Goal: Task Accomplishment & Management: Manage account settings

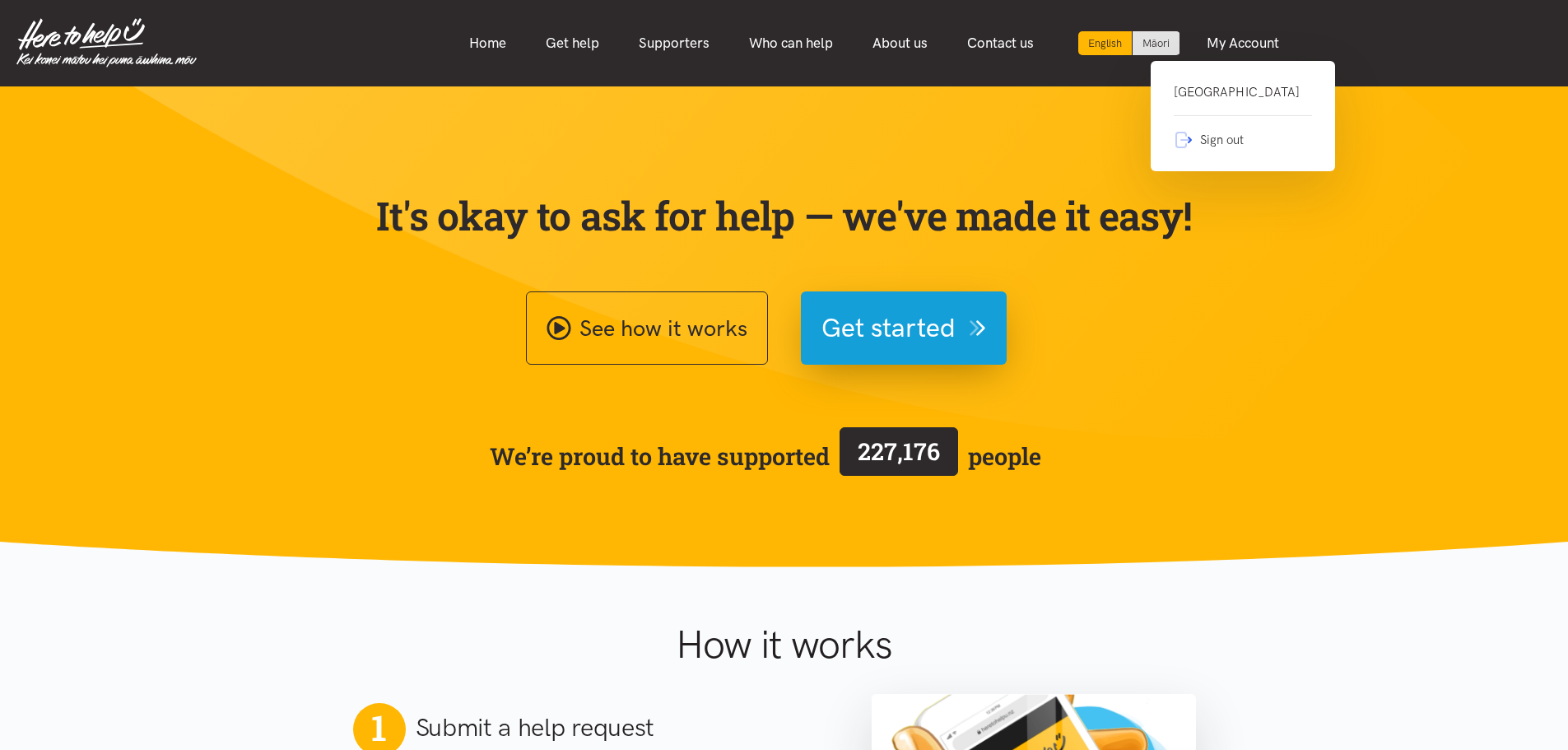
click at [1201, 87] on link "Ngaruawahia Community House" at bounding box center [1243, 99] width 138 height 34
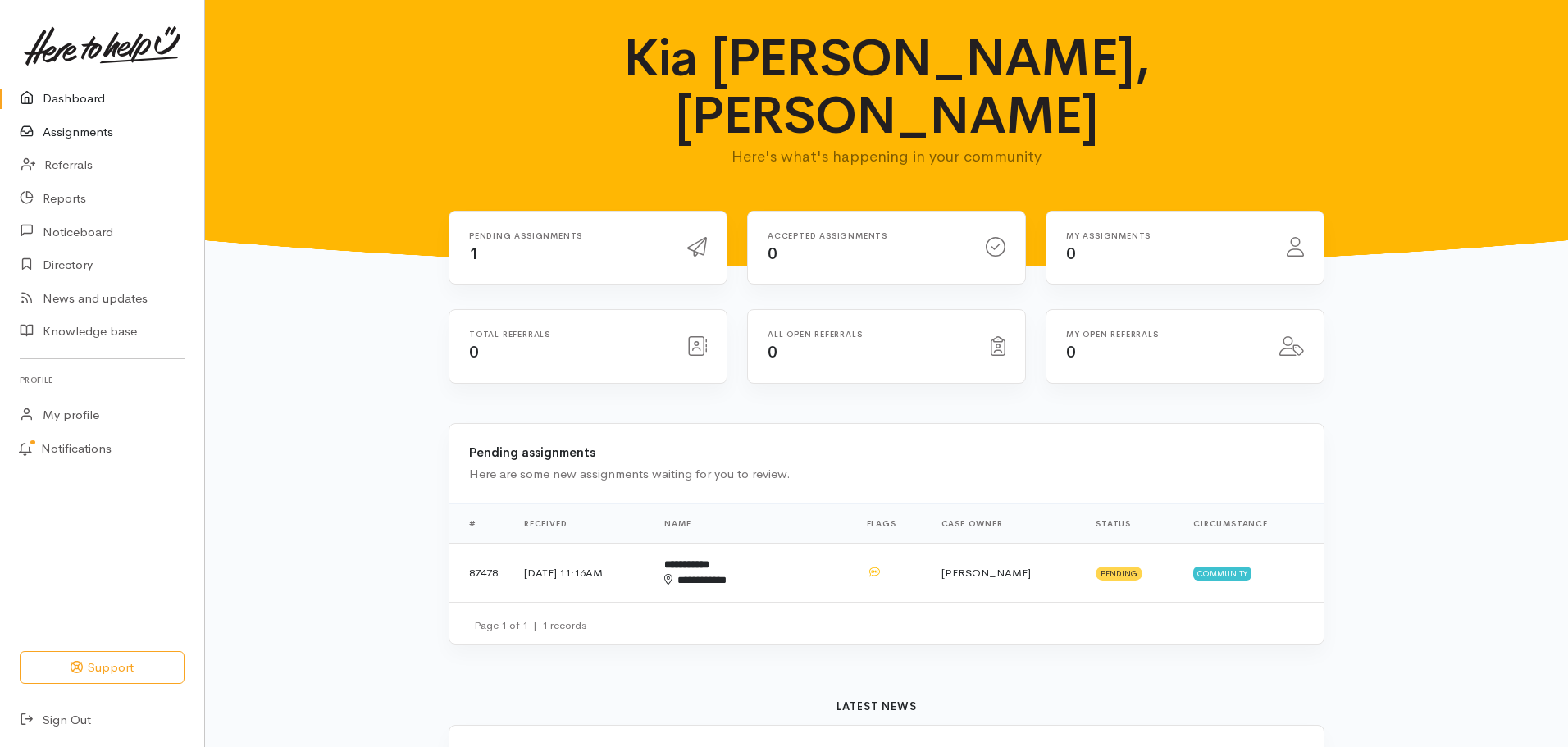
click at [90, 133] on link "Assignments" at bounding box center [102, 132] width 204 height 34
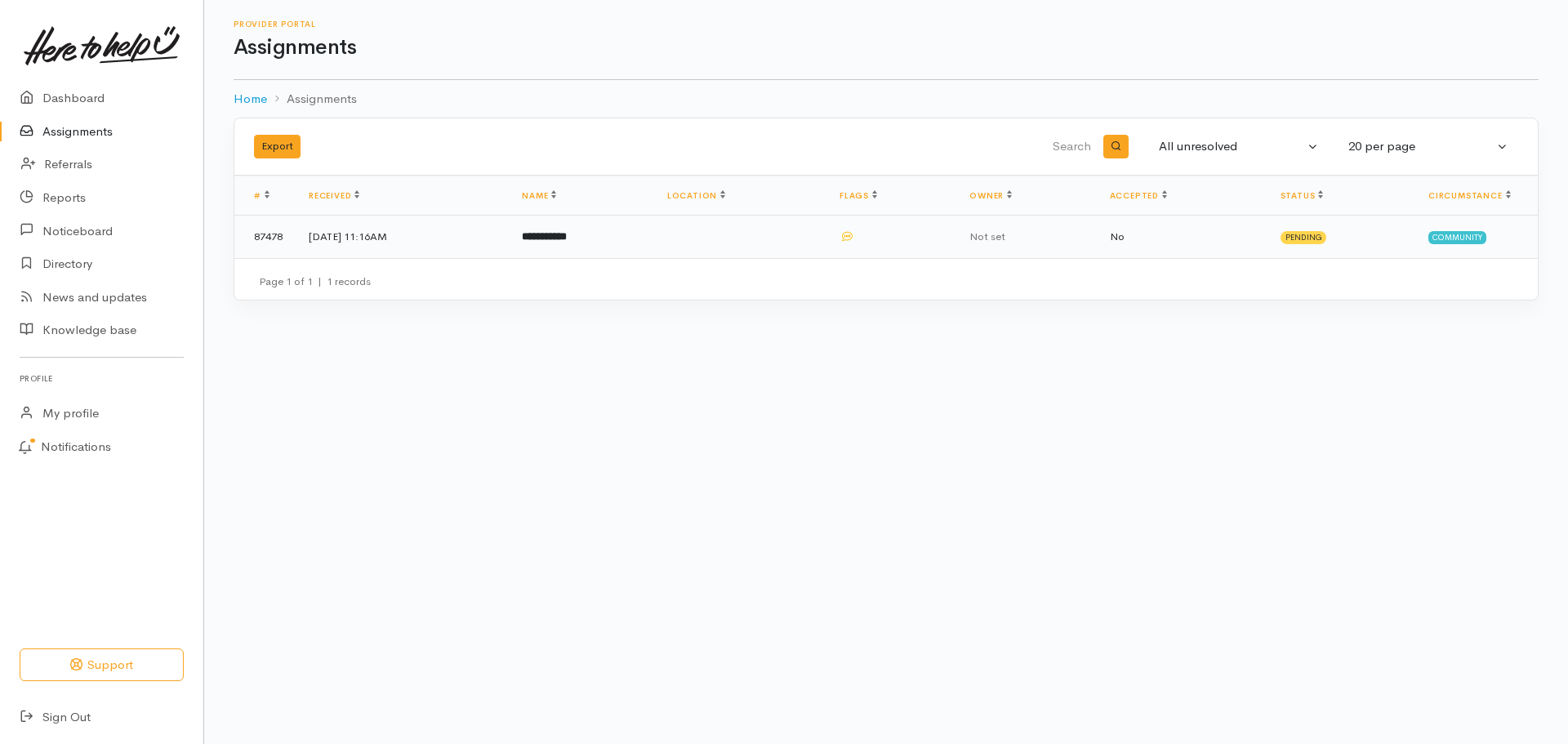
click at [567, 242] on b "**********" at bounding box center [544, 236] width 45 height 11
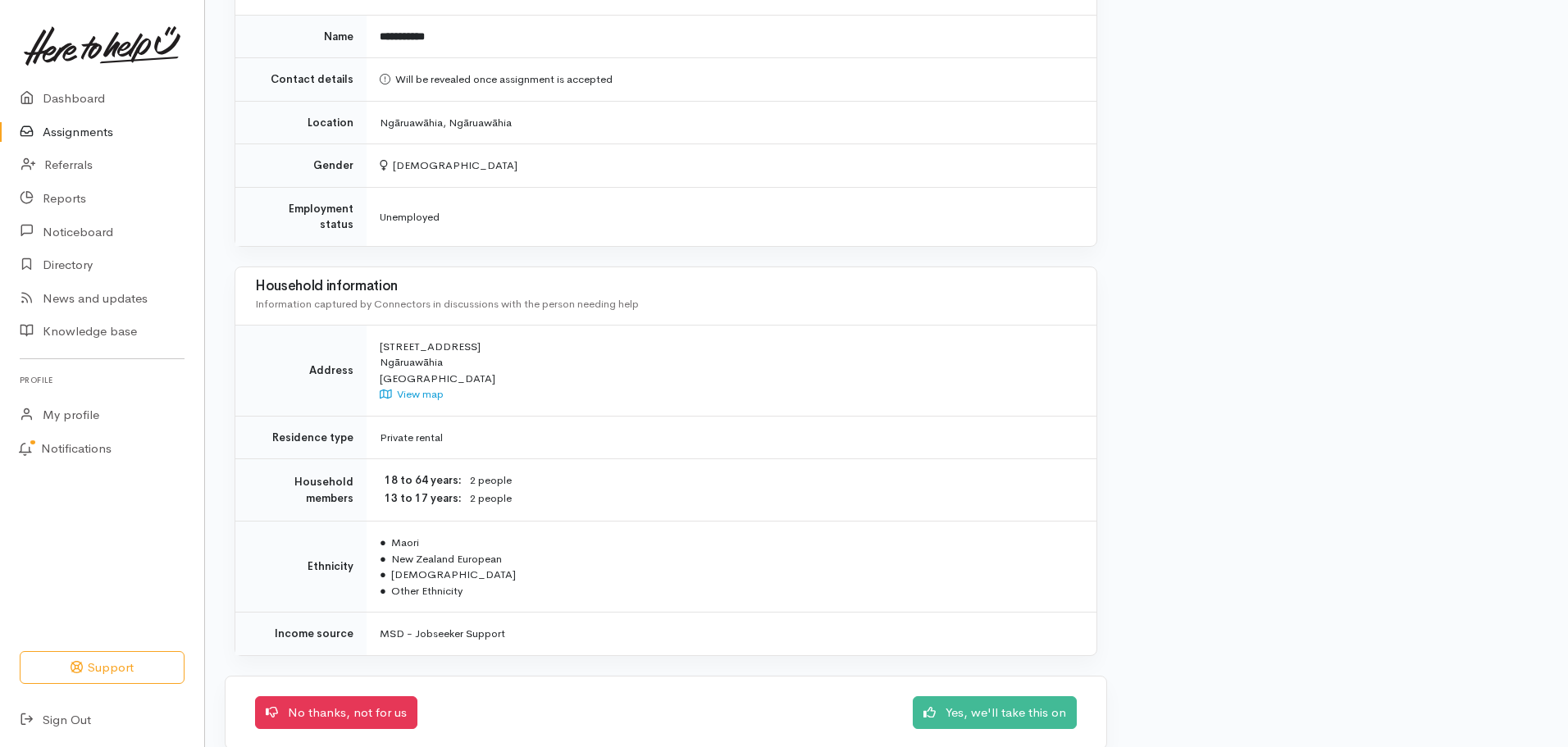
scroll to position [1150, 0]
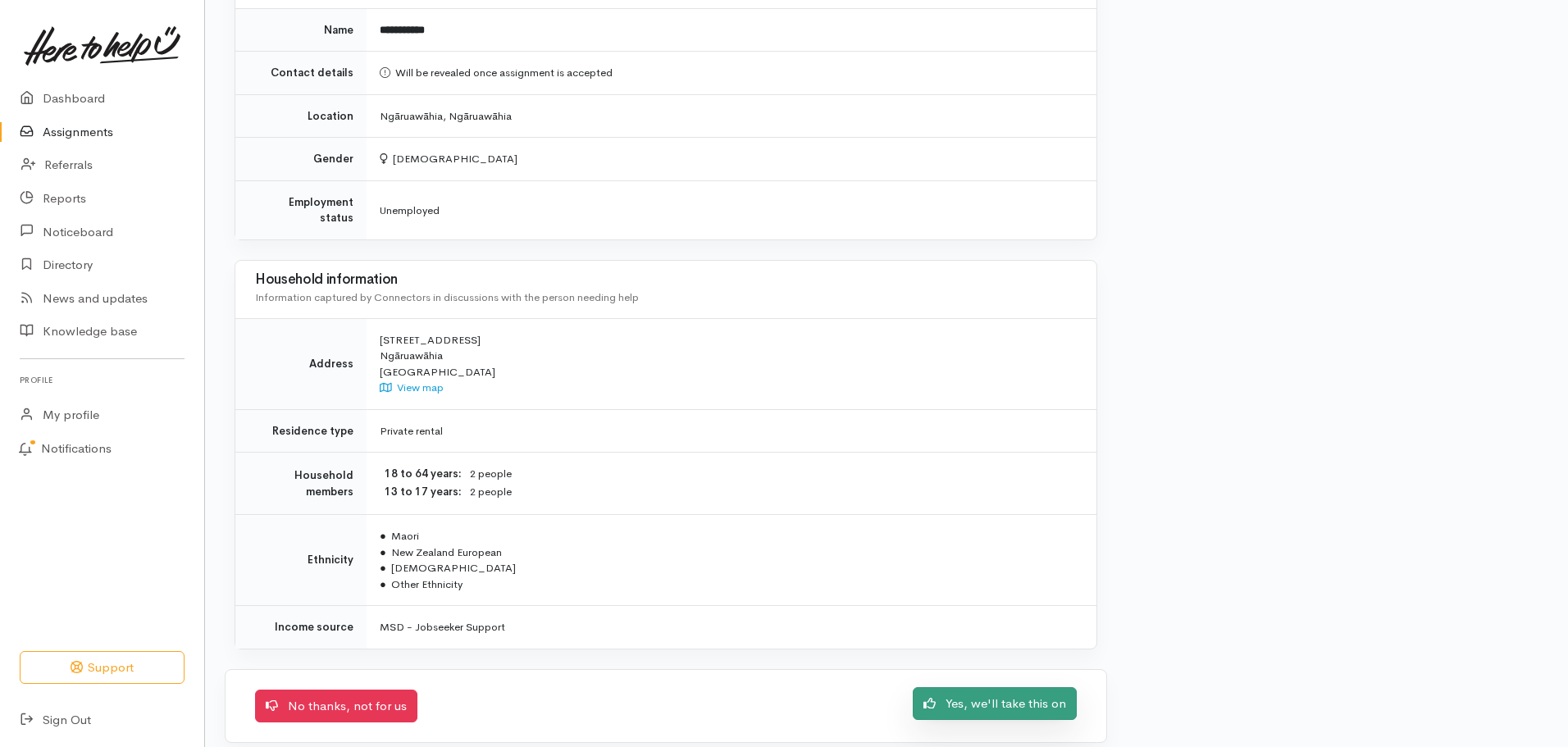
click at [935, 687] on link "Yes, we'll take this on" at bounding box center [995, 704] width 164 height 34
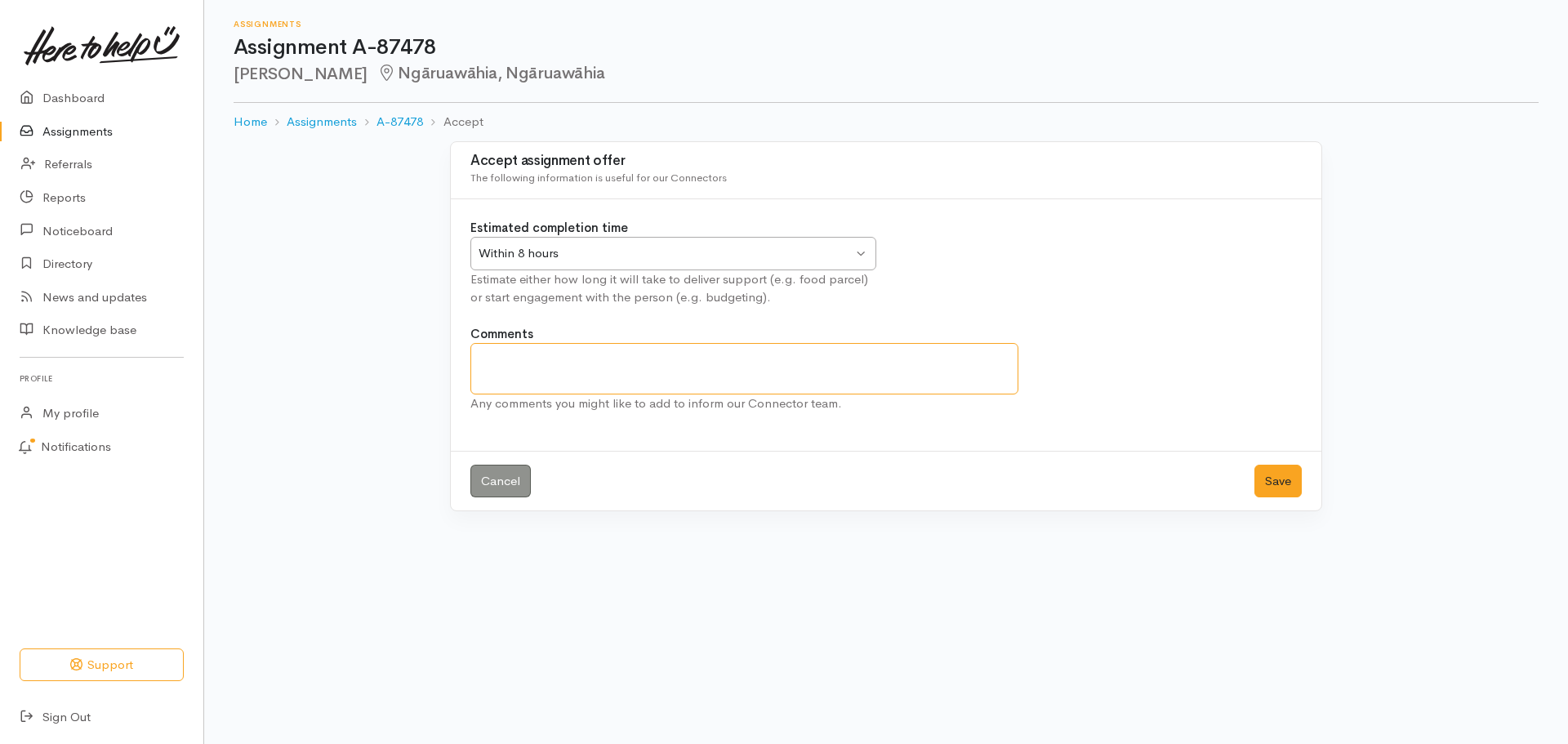
click at [683, 369] on textarea "Comments" at bounding box center [744, 369] width 548 height 52
type textarea "We will make contact with Client."
click at [1276, 481] on button "Save" at bounding box center [1278, 481] width 47 height 34
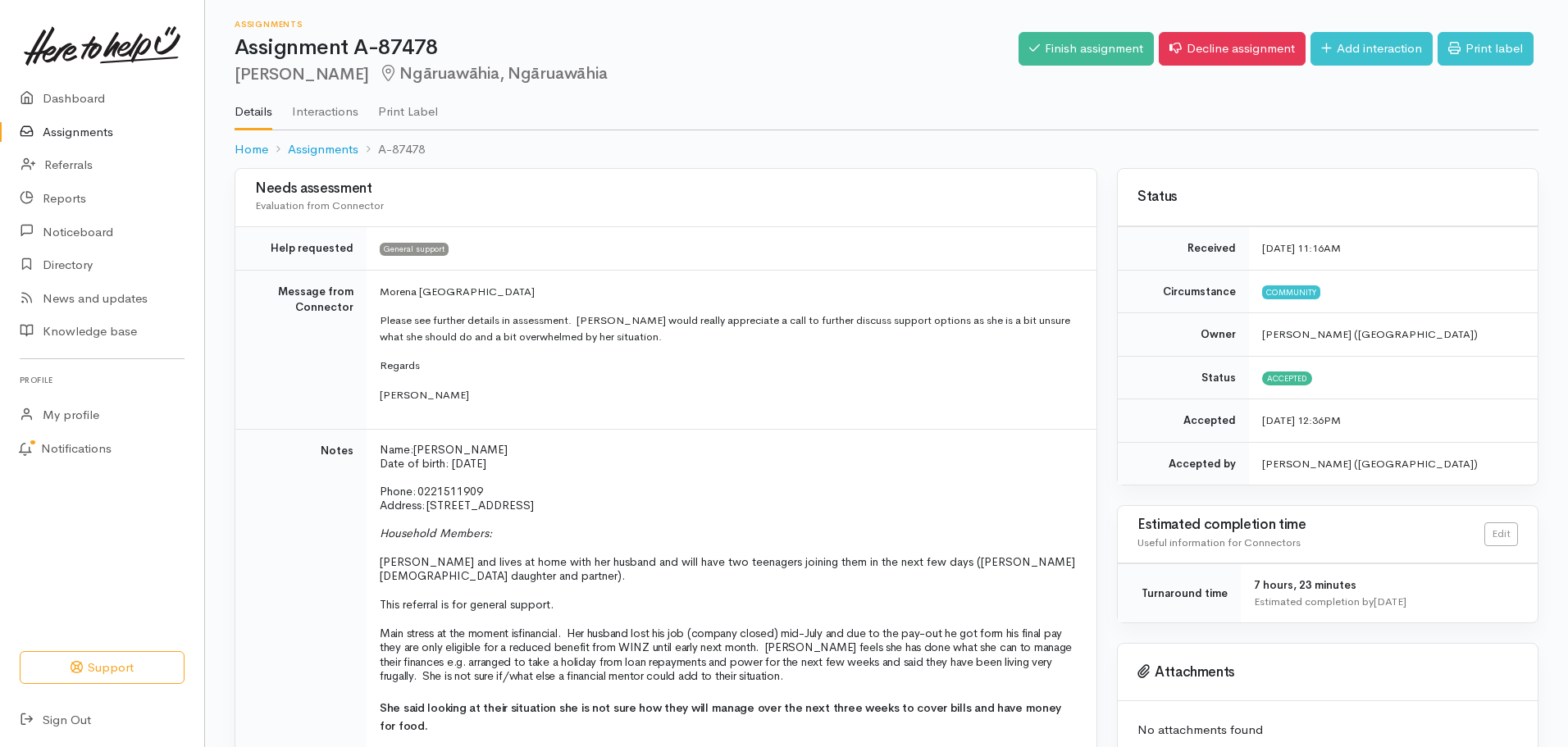
drag, startPoint x: 486, startPoint y: 488, endPoint x: 420, endPoint y: 492, distance: 66.1
click at [420, 492] on p "Phone:   0221511909" at bounding box center [728, 492] width 697 height 13
copy span "0221511909"
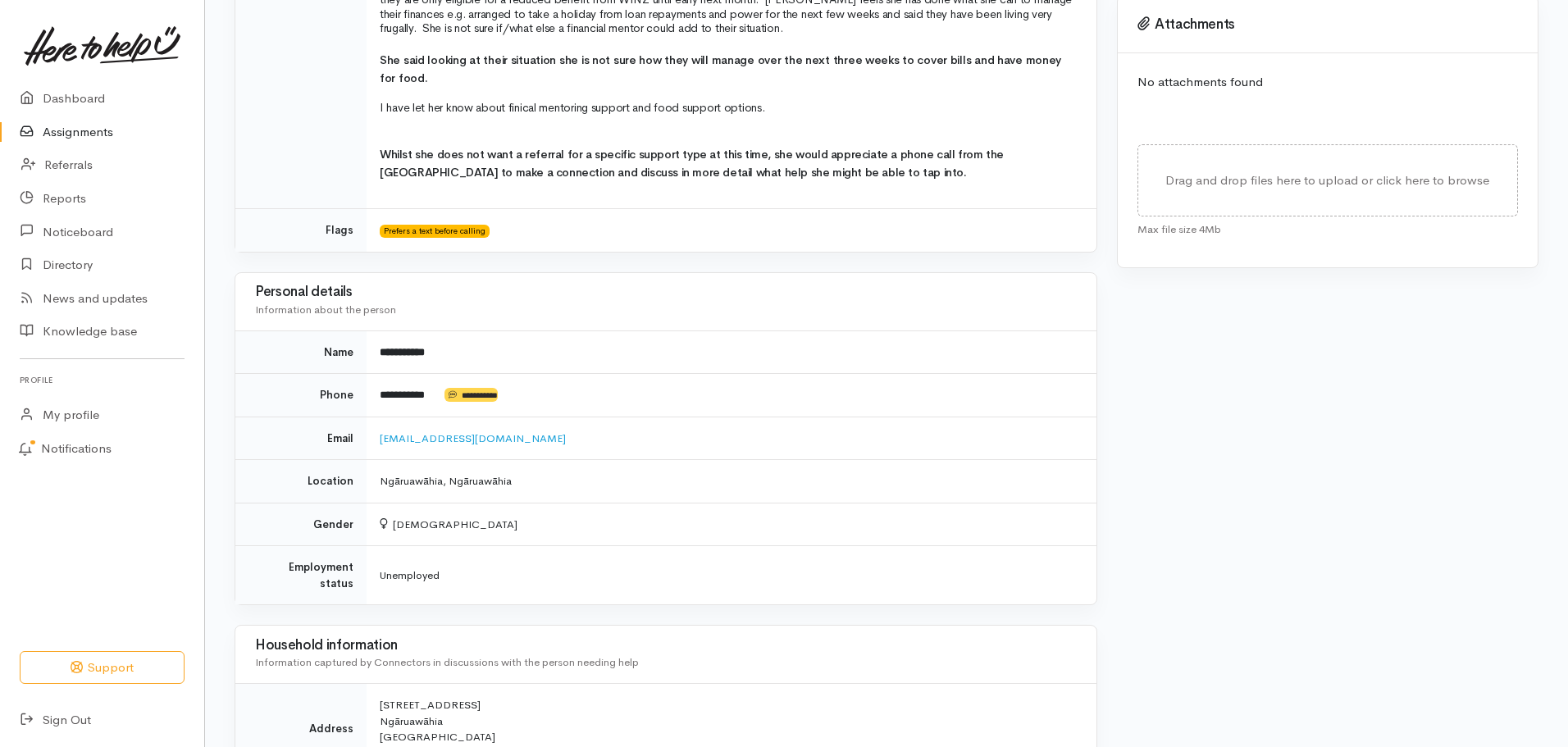
scroll to position [902, 0]
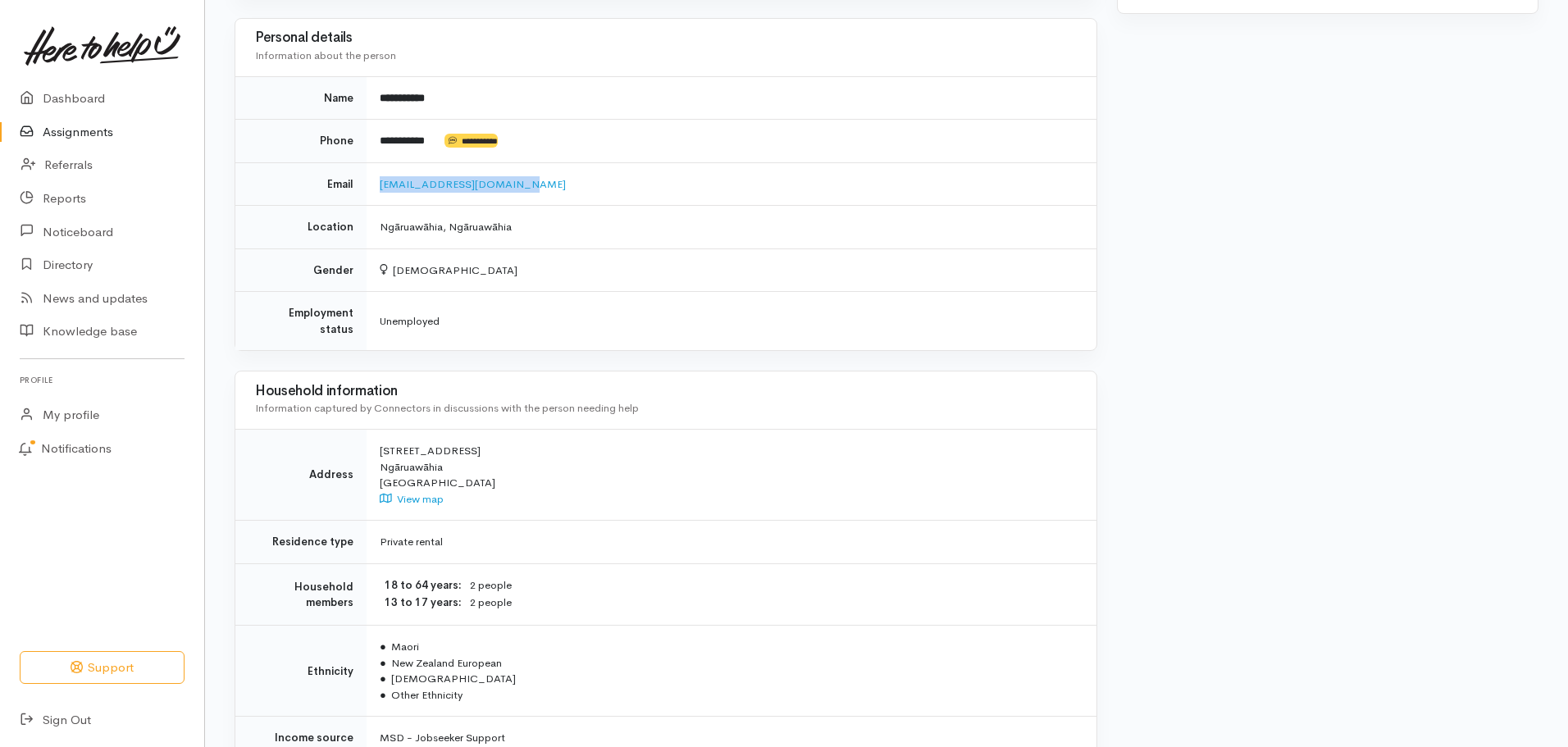
drag, startPoint x: 526, startPoint y: 180, endPoint x: 354, endPoint y: 188, distance: 172.2
click at [370, 184] on td "Kerrybuzziebee@gmail.com" at bounding box center [731, 183] width 730 height 43
copy link "Kerrybuzziebee@gmail.com"
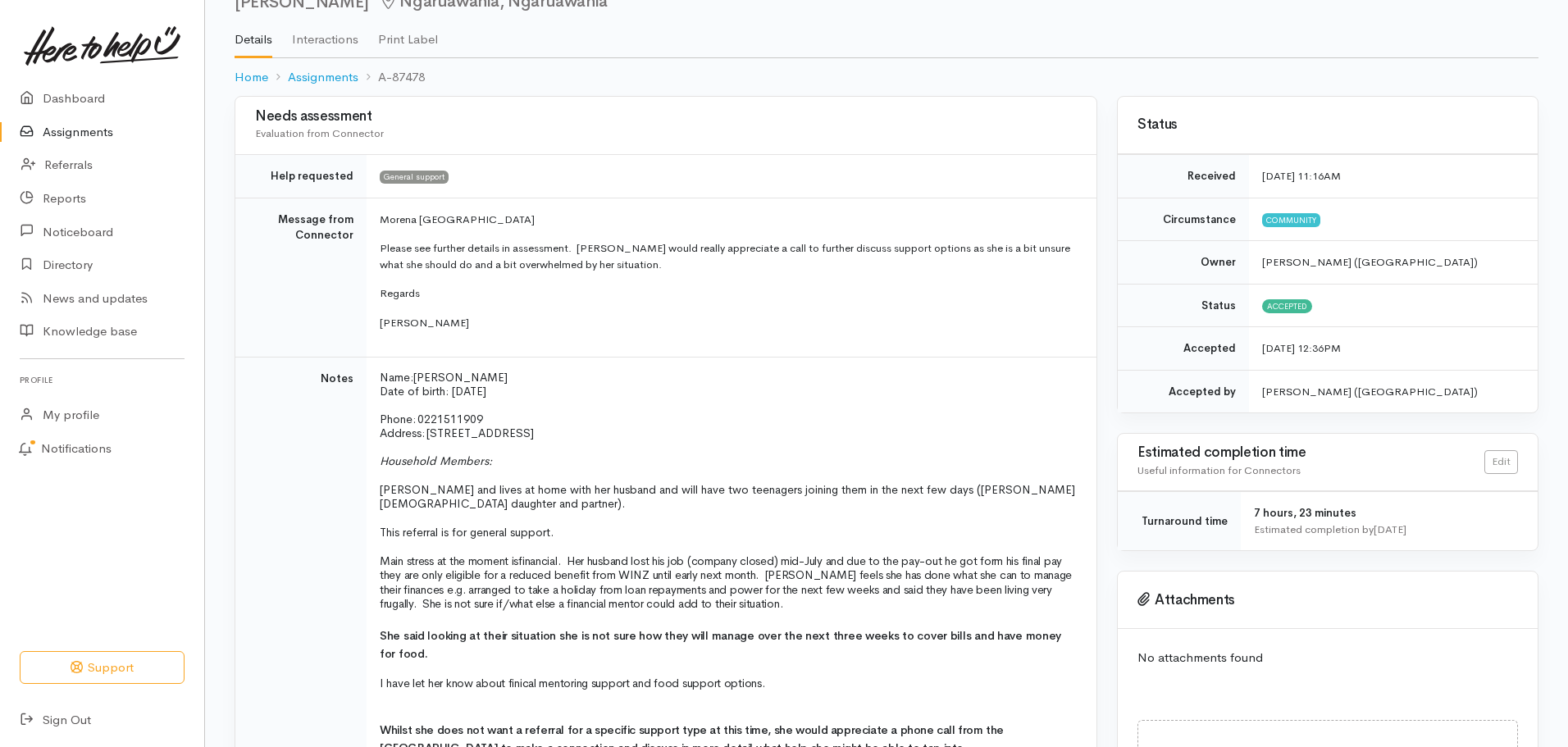
scroll to position [164, 0]
